Goal: Find specific page/section: Find specific page/section

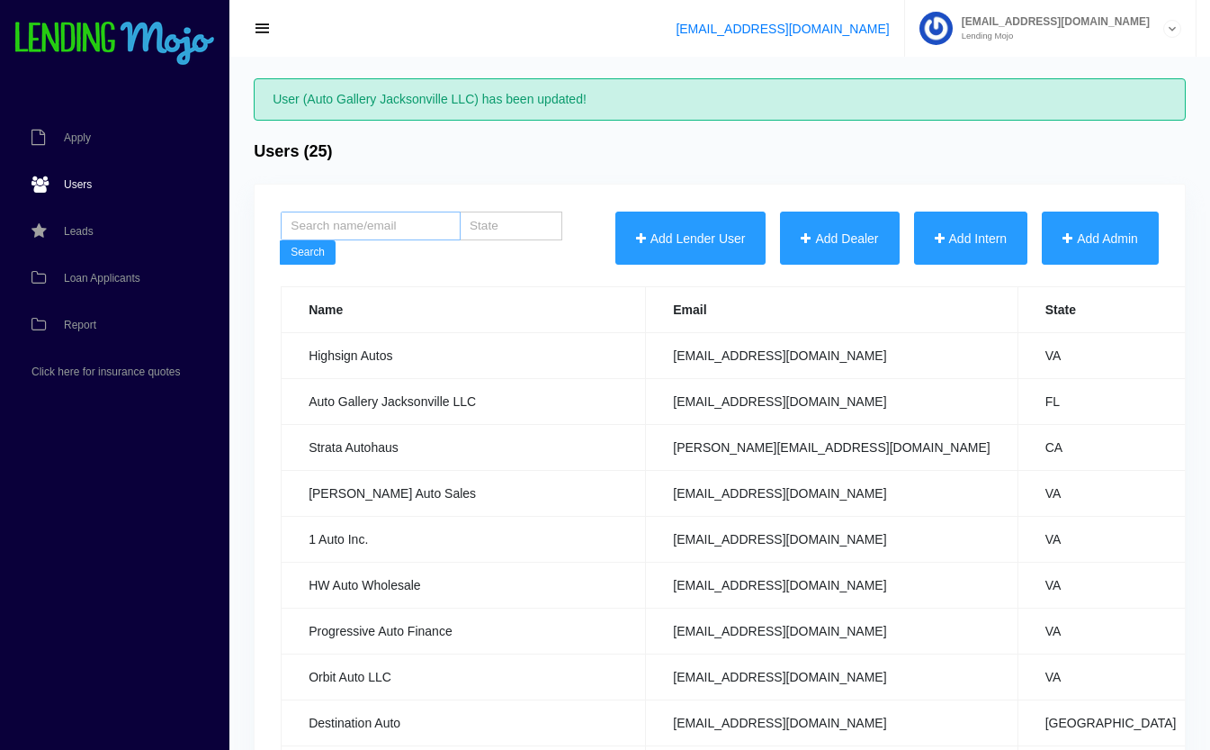
click at [378, 222] on input "search" at bounding box center [371, 225] width 180 height 29
type input "integ"
click at [280, 240] on button "Search" at bounding box center [308, 252] width 56 height 25
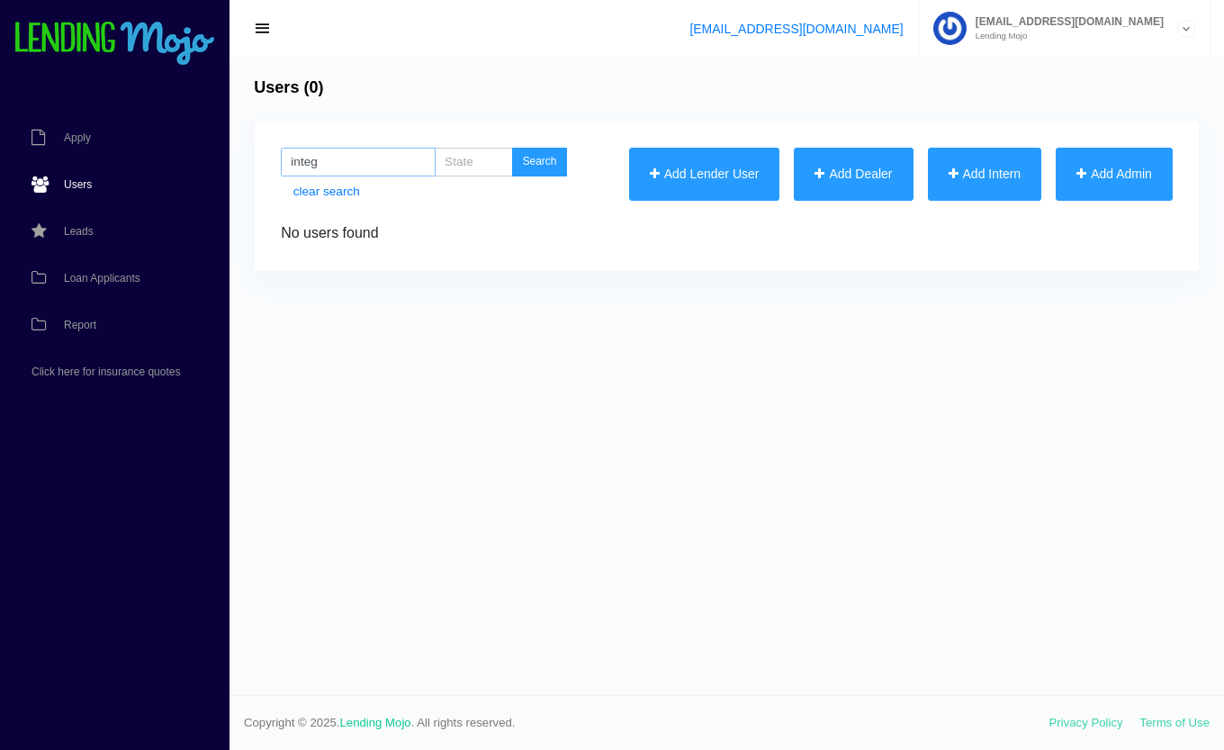
click at [368, 166] on input "integ" at bounding box center [358, 162] width 155 height 29
type input "integrity"
click at [512, 148] on button "Search" at bounding box center [540, 162] width 56 height 29
click at [553, 170] on button "Search" at bounding box center [540, 162] width 56 height 29
click at [67, 273] on span "Loan Applicants" at bounding box center [102, 278] width 76 height 11
